Goal: Navigation & Orientation: Find specific page/section

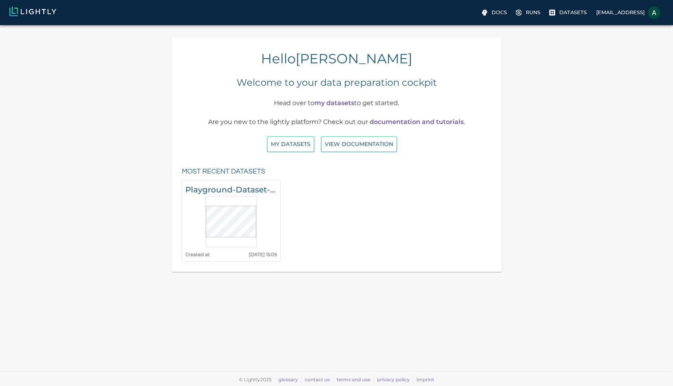
click at [26, 15] on img at bounding box center [32, 11] width 47 height 9
click at [53, 11] on img at bounding box center [32, 11] width 47 height 9
click at [479, 16] on label "Docs" at bounding box center [494, 13] width 31 height 14
